Goal: Check status: Check status

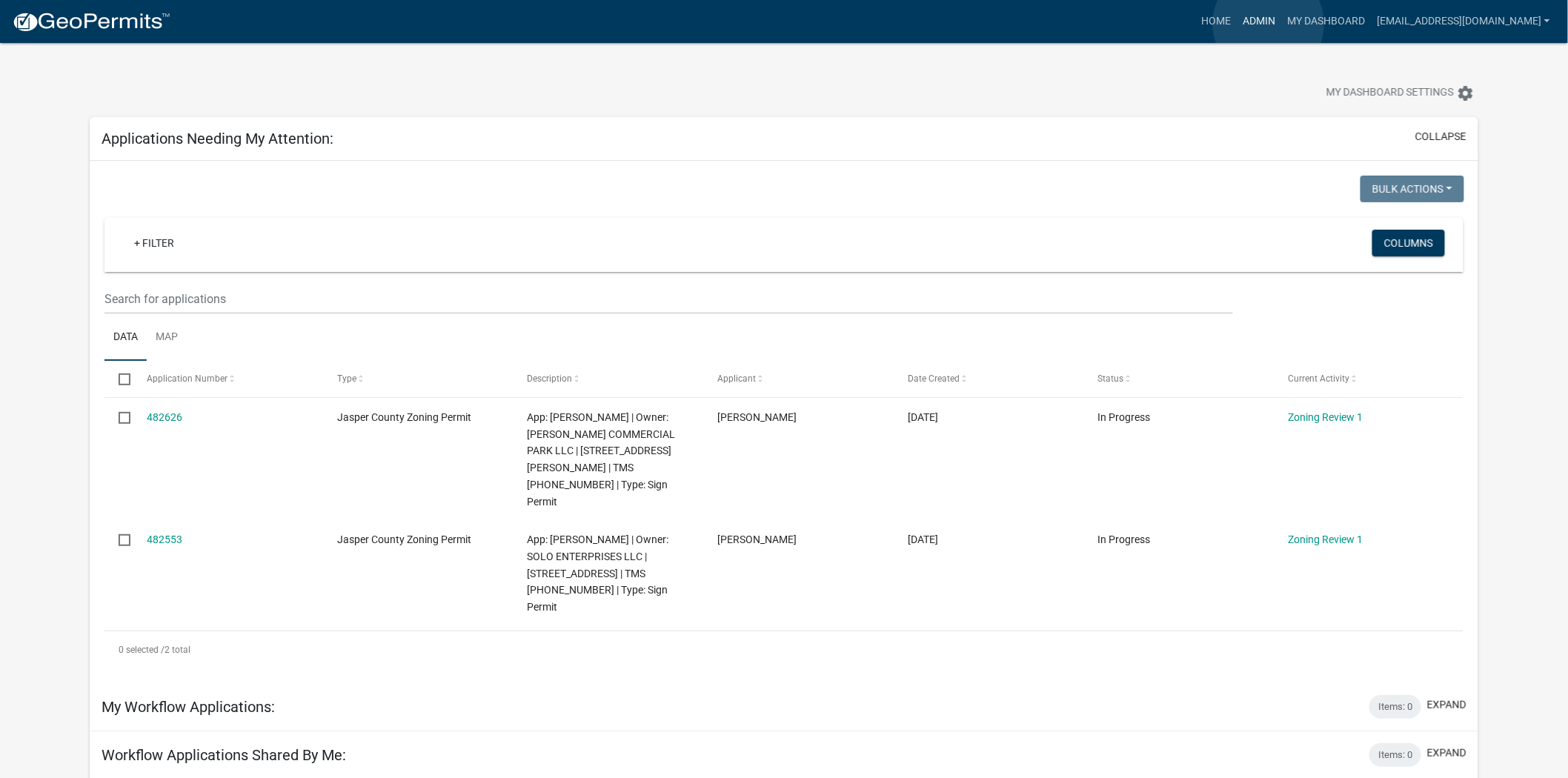
click at [1269, 24] on link "Admin" at bounding box center [1259, 22] width 44 height 28
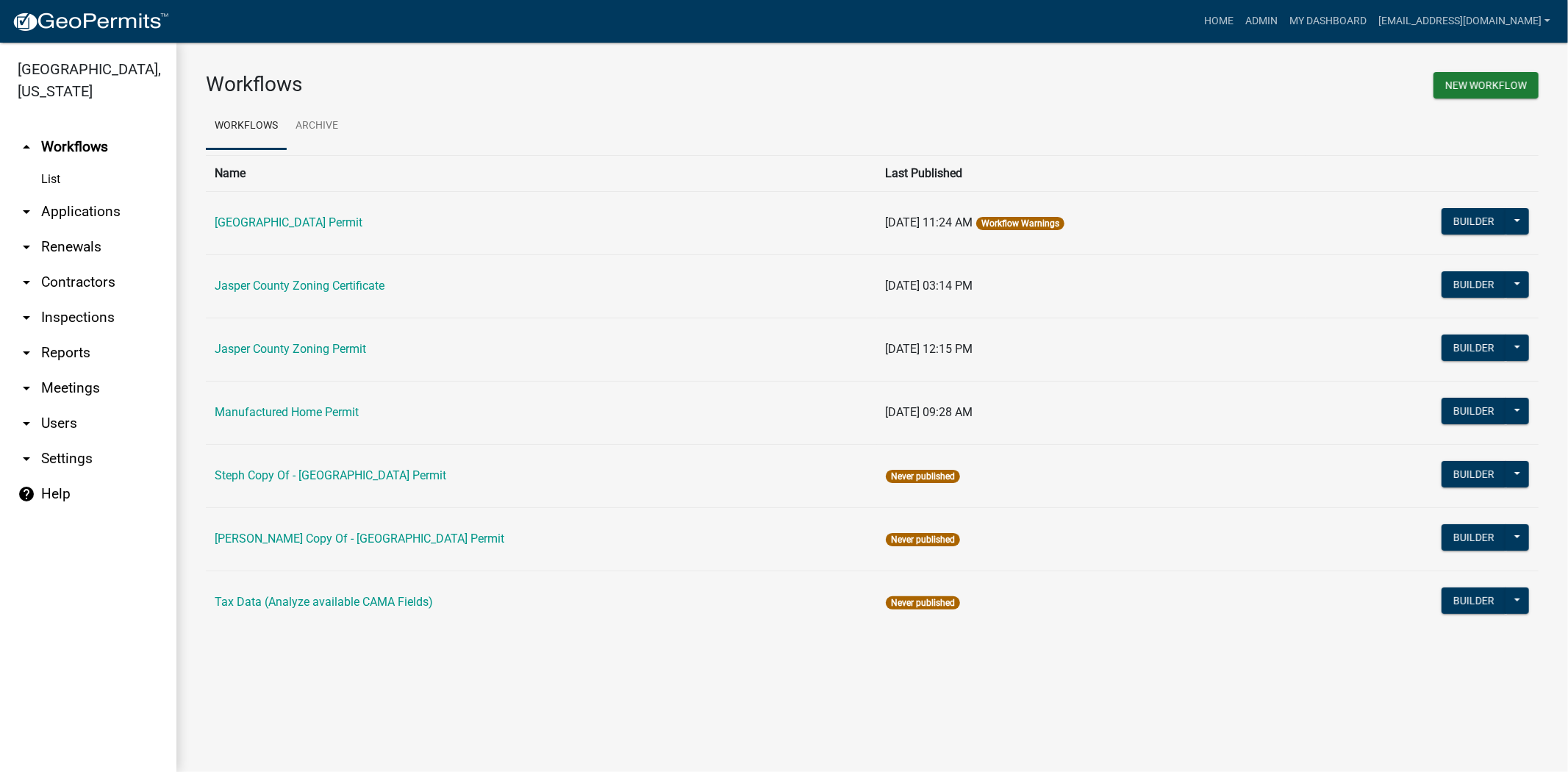
click at [98, 215] on link "arrow_drop_down Applications" at bounding box center [88, 212] width 176 height 36
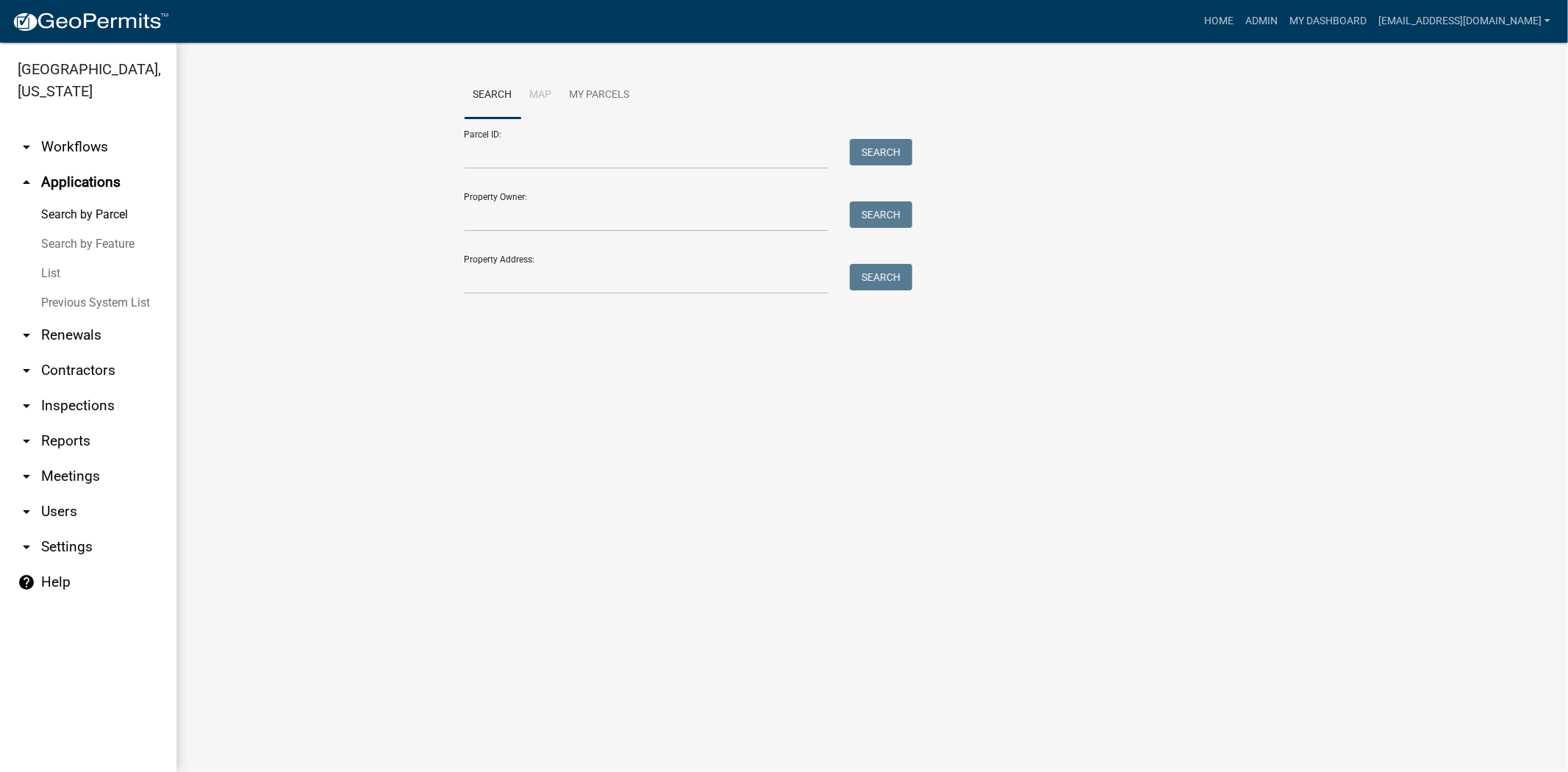
click at [54, 275] on link "List" at bounding box center [88, 273] width 176 height 29
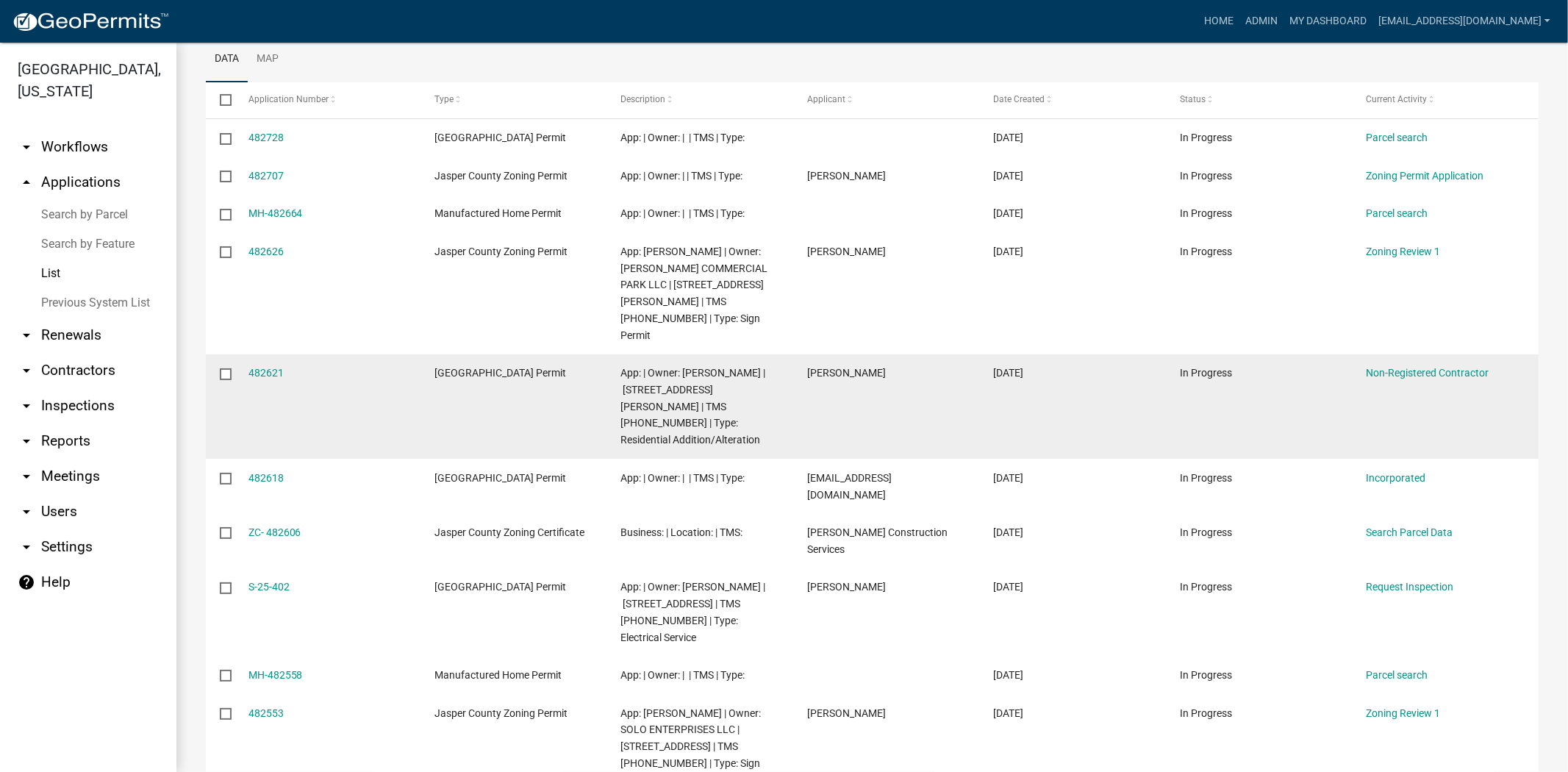
scroll to position [265, 0]
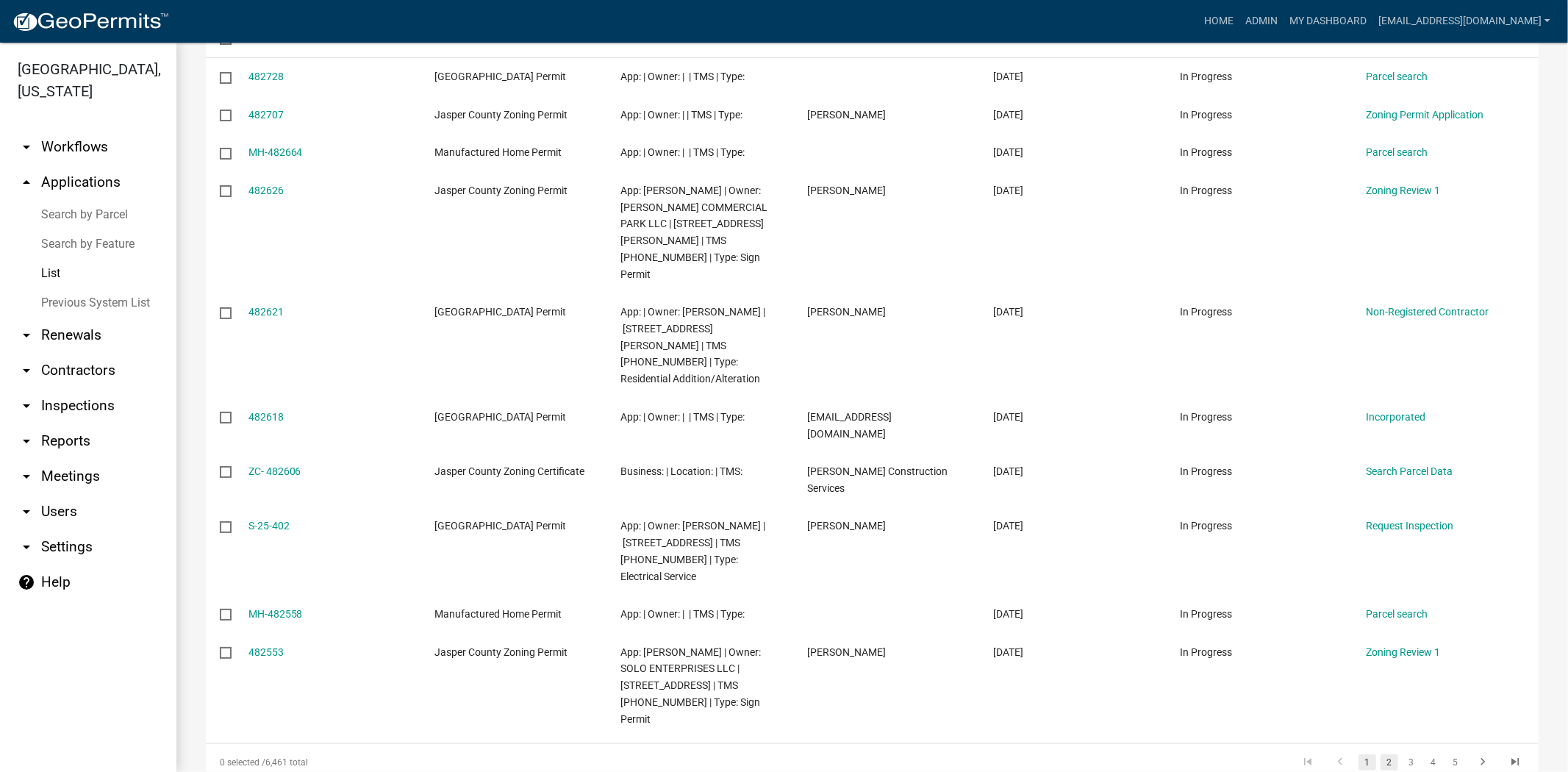
click at [1380, 754] on link "2" at bounding box center [1389, 762] width 18 height 16
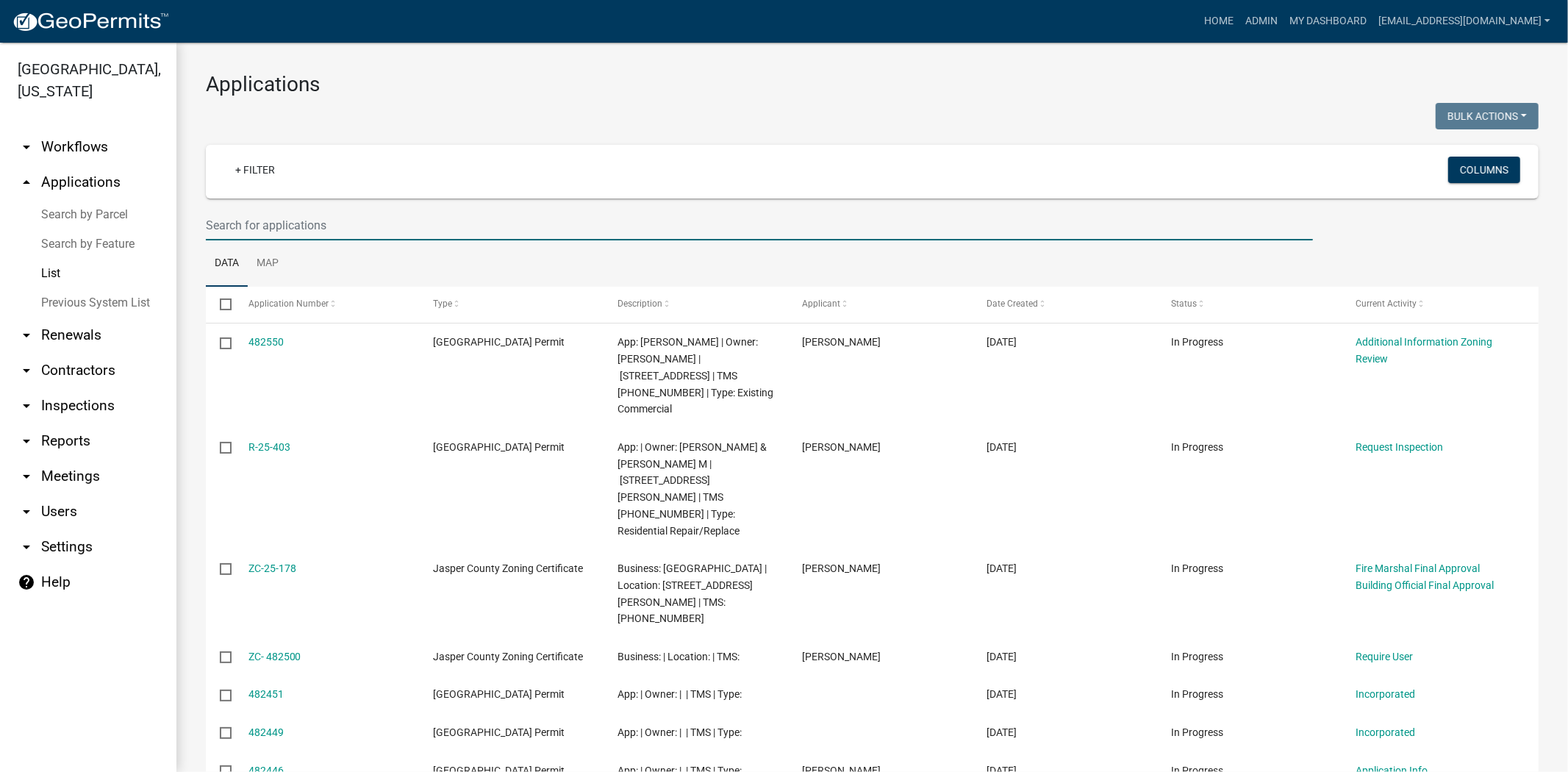
click at [283, 226] on input "text" at bounding box center [759, 225] width 1107 height 30
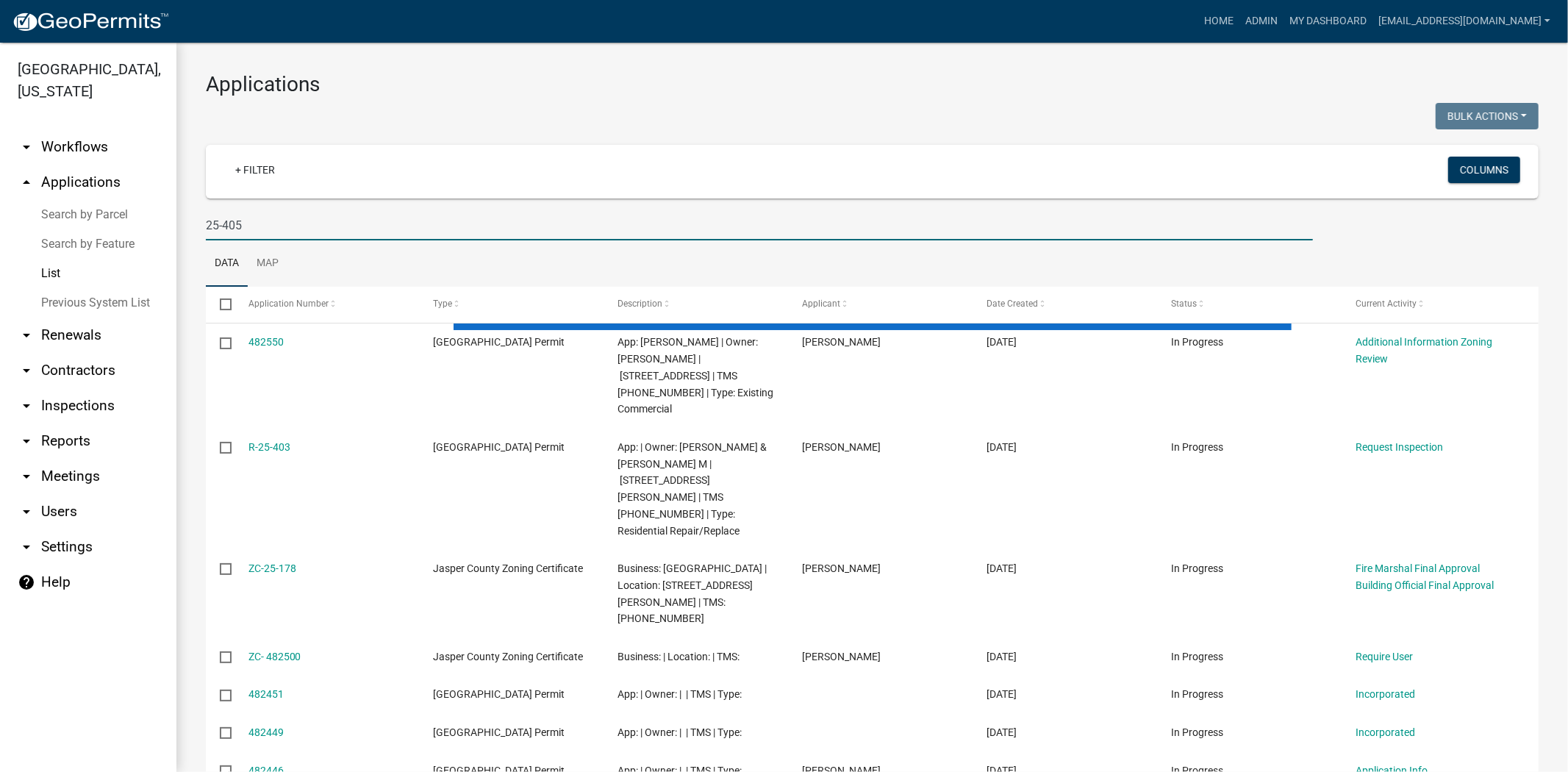
type input "25-405"
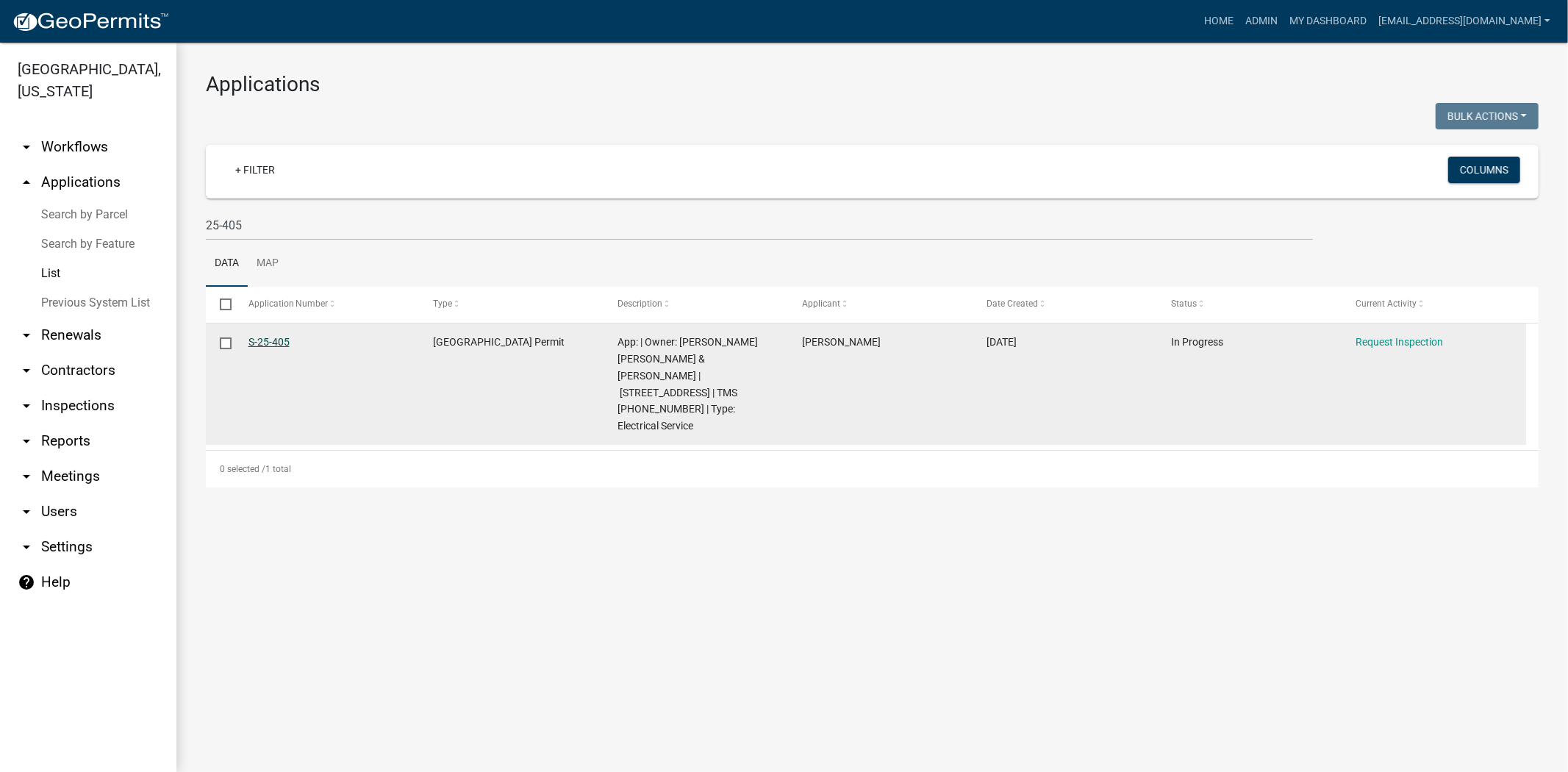
click at [260, 341] on link "S-25-405" at bounding box center [269, 341] width 41 height 12
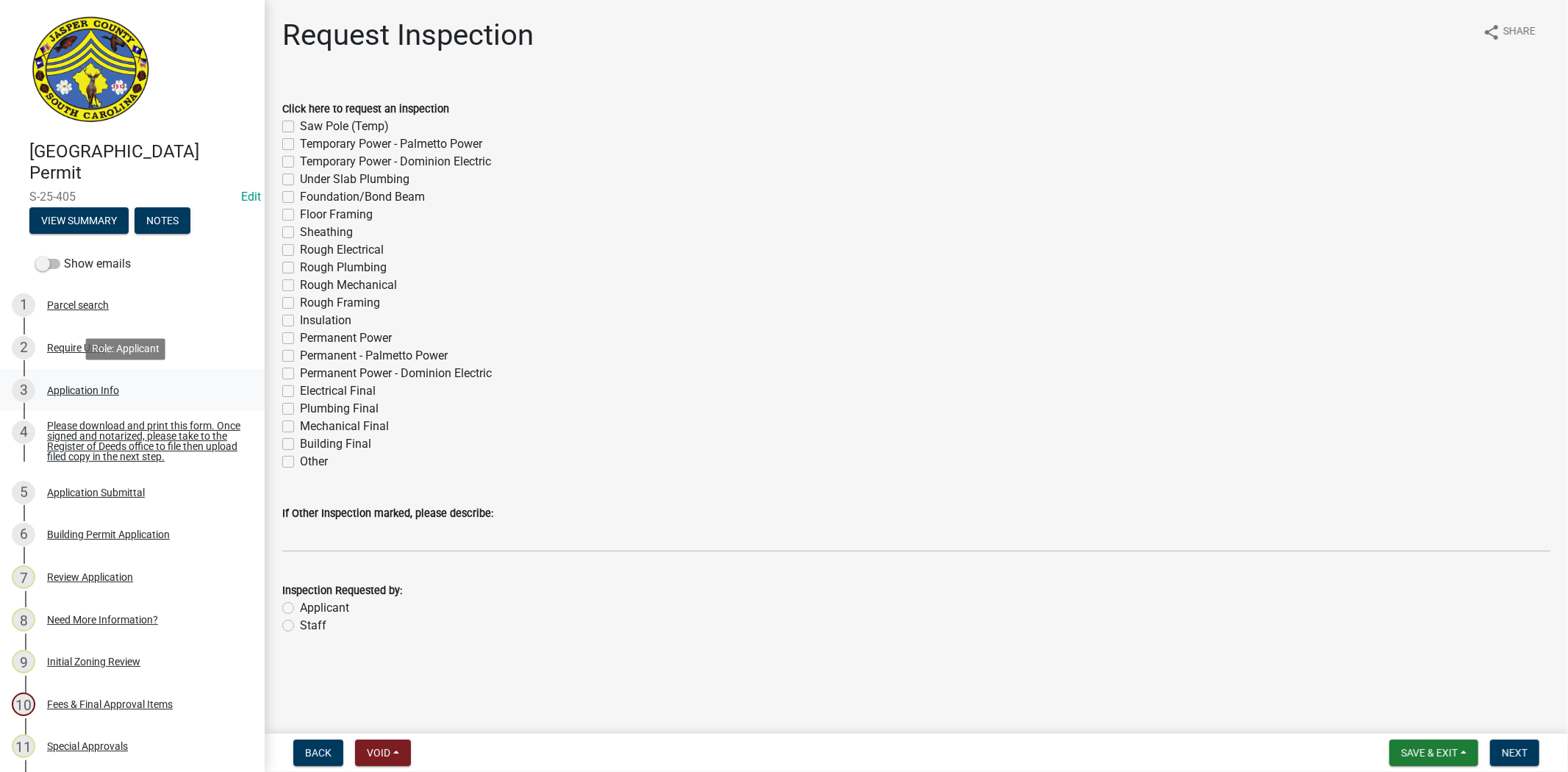
click at [93, 387] on div "Application Info" at bounding box center [83, 390] width 72 height 10
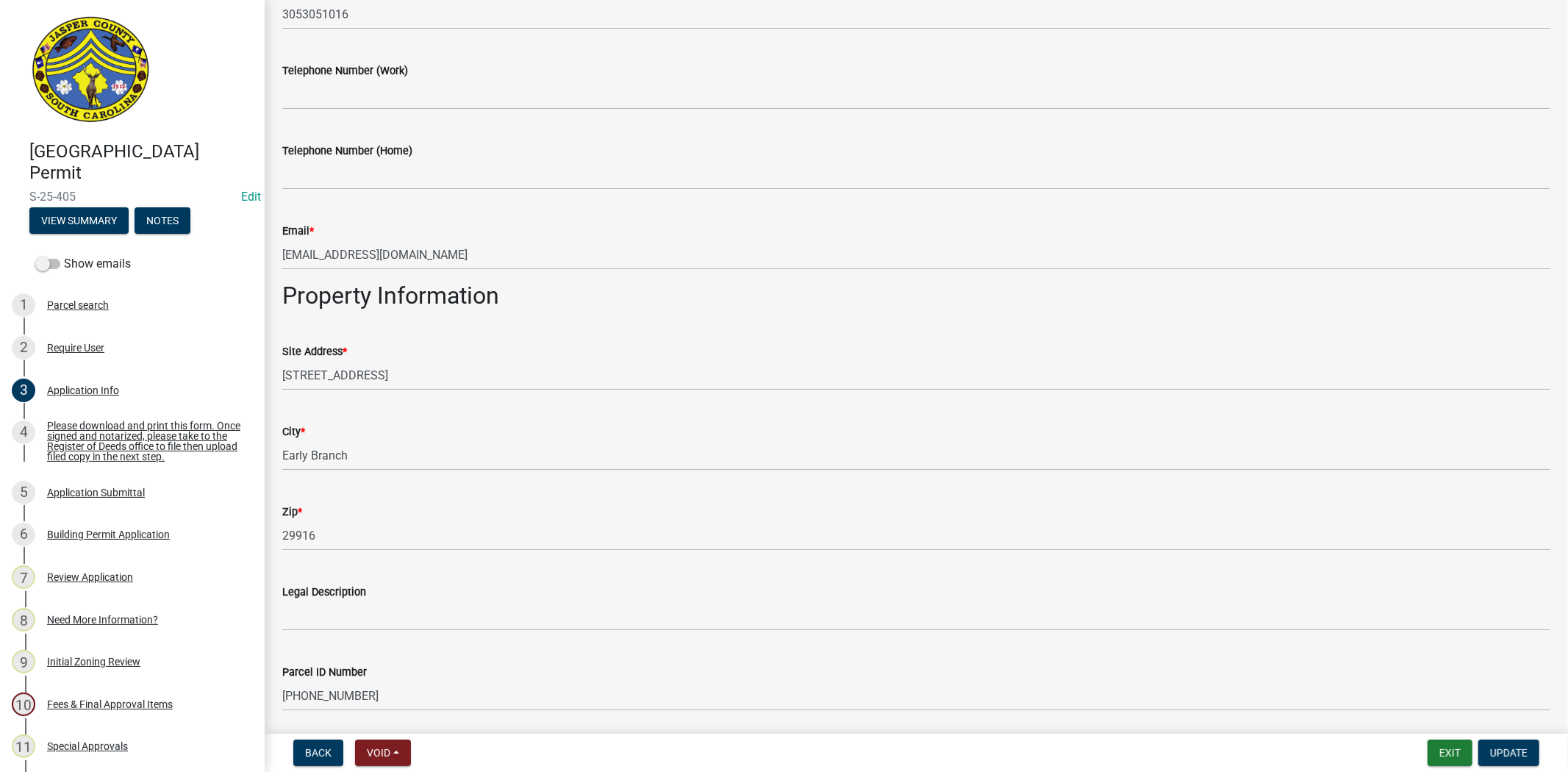
scroll to position [735, 0]
